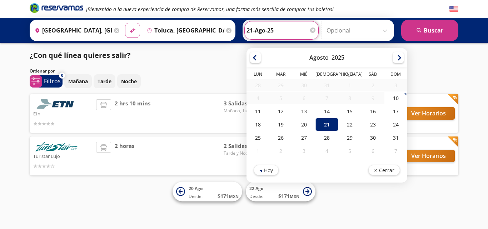
click at [274, 35] on input "21-Ago-25" at bounding box center [282, 30] width 70 height 18
click at [395, 58] on div at bounding box center [398, 56] width 11 height 11
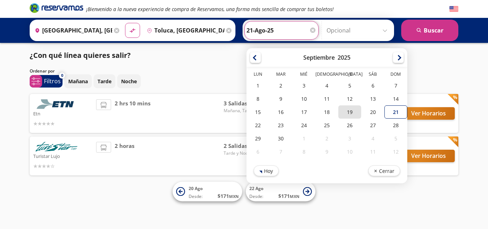
click at [349, 114] on div "19" at bounding box center [349, 111] width 23 height 13
type input "[DATE]"
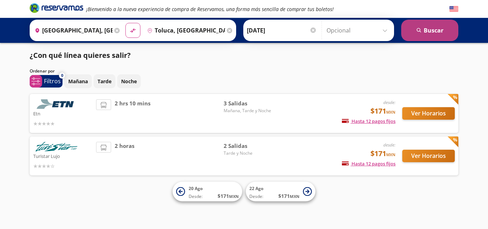
click at [417, 32] on icon "search" at bounding box center [419, 30] width 5 height 5
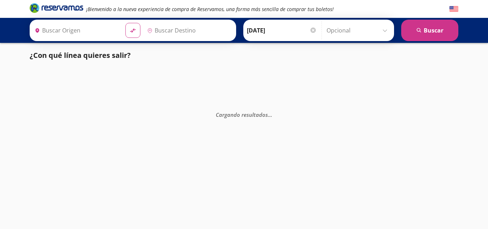
type input "Toluca, [GEOGRAPHIC_DATA]"
type input "[GEOGRAPHIC_DATA], [GEOGRAPHIC_DATA]"
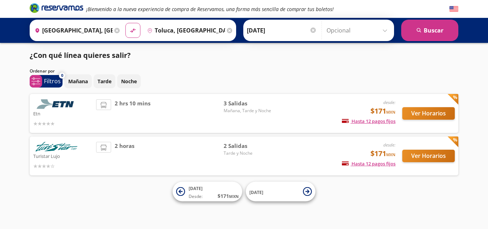
click at [197, 121] on div "2 hrs 10 mins" at bounding box center [160, 113] width 128 height 28
click at [442, 112] on button "Ver Horarios" at bounding box center [428, 113] width 53 height 13
click at [430, 156] on button "Ver Horarios" at bounding box center [428, 156] width 53 height 13
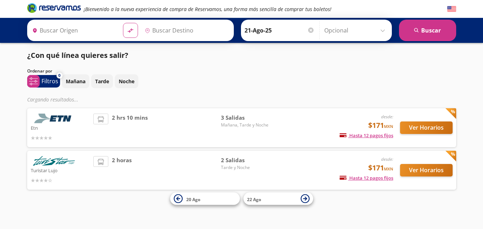
type input "Toluca, [GEOGRAPHIC_DATA]"
type input "[GEOGRAPHIC_DATA], [GEOGRAPHIC_DATA]"
